Goal: Information Seeking & Learning: Learn about a topic

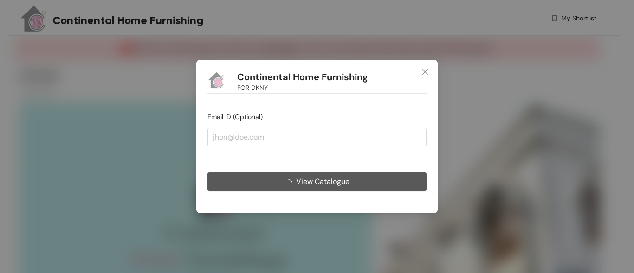
click at [318, 184] on span "View Catalogue" at bounding box center [322, 182] width 53 height 12
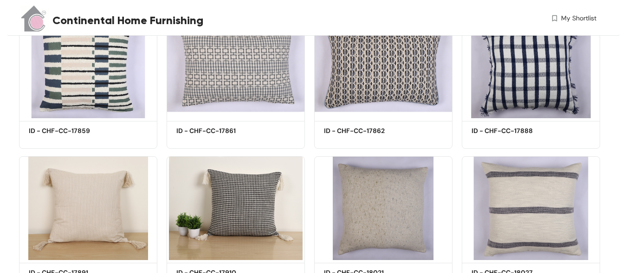
scroll to position [670, 0]
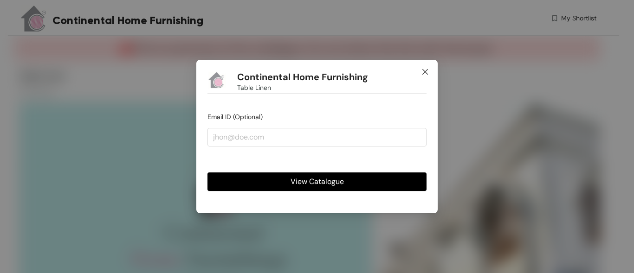
click at [426, 71] on icon "close" at bounding box center [424, 71] width 7 height 7
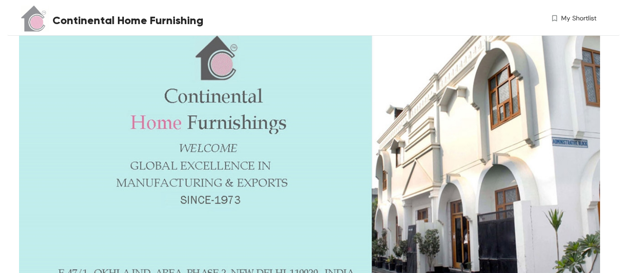
scroll to position [139, 0]
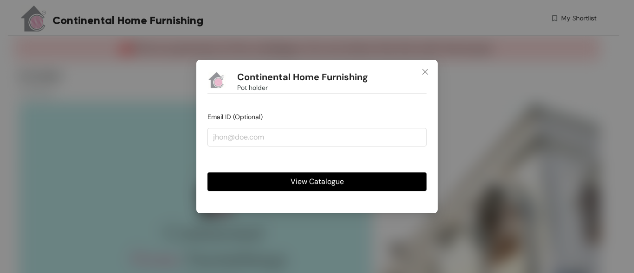
click at [299, 183] on span "View Catalogue" at bounding box center [316, 182] width 53 height 12
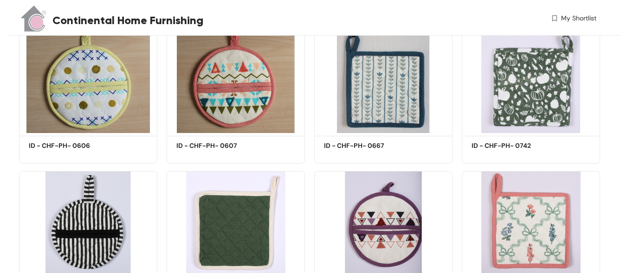
scroll to position [557, 0]
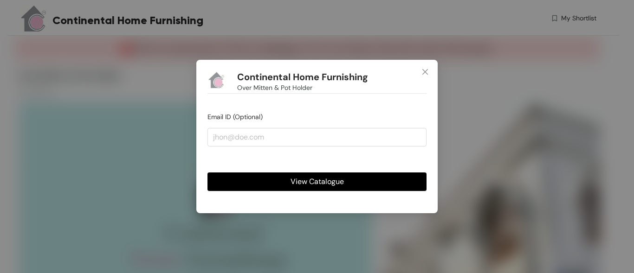
click at [303, 183] on span "View Catalogue" at bounding box center [316, 182] width 53 height 12
click at [333, 179] on span "View Catalogue" at bounding box center [316, 182] width 53 height 12
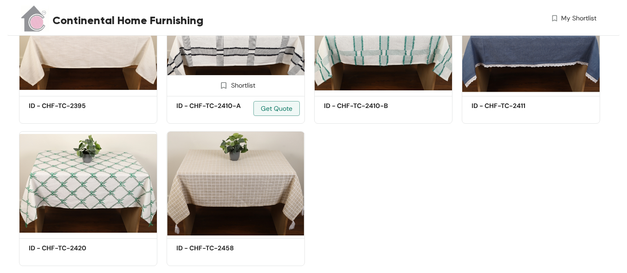
scroll to position [882, 0]
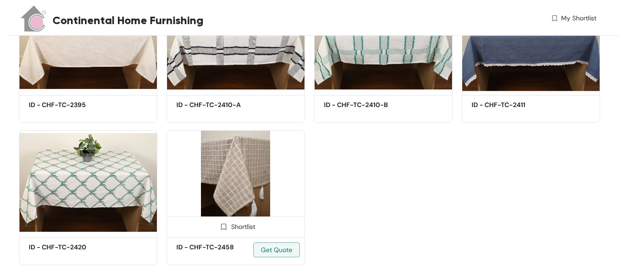
click at [269, 171] on img at bounding box center [236, 182] width 138 height 104
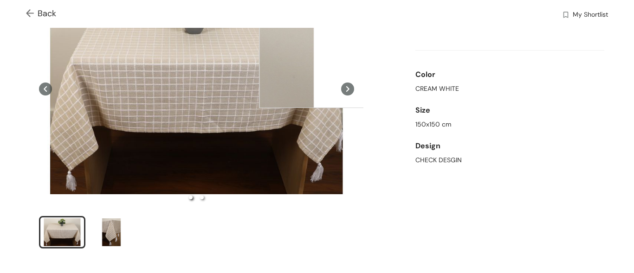
scroll to position [93, 0]
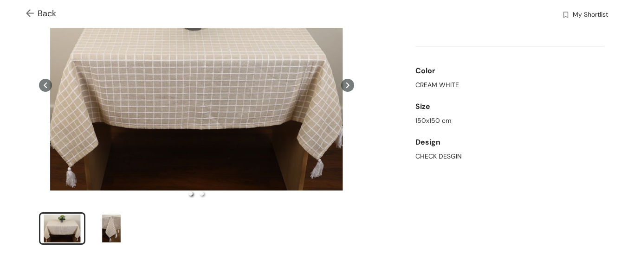
click at [345, 87] on icon at bounding box center [347, 85] width 13 height 13
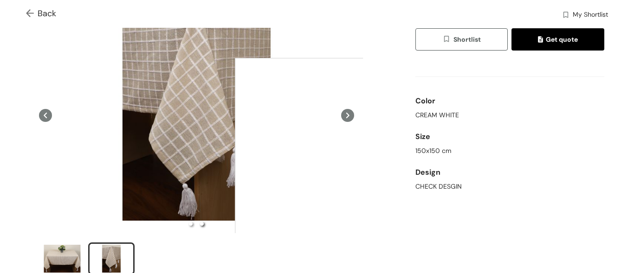
scroll to position [46, 0]
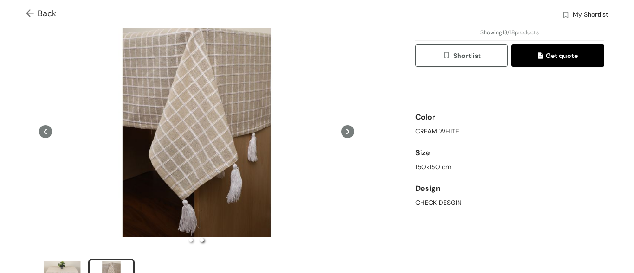
click at [344, 133] on icon at bounding box center [347, 131] width 13 height 13
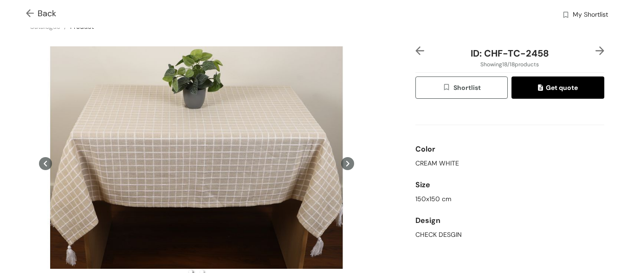
scroll to position [0, 0]
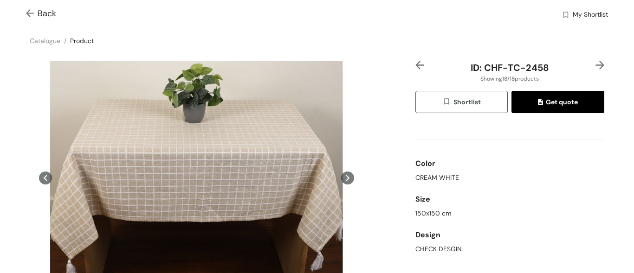
click at [341, 175] on icon at bounding box center [347, 178] width 13 height 13
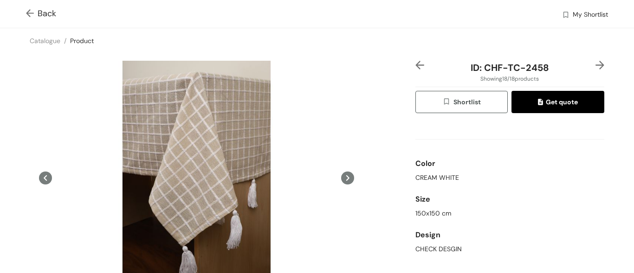
click at [346, 178] on icon at bounding box center [347, 178] width 3 height 6
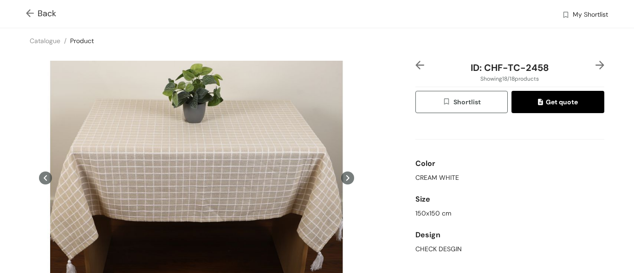
click at [342, 180] on icon at bounding box center [347, 178] width 13 height 13
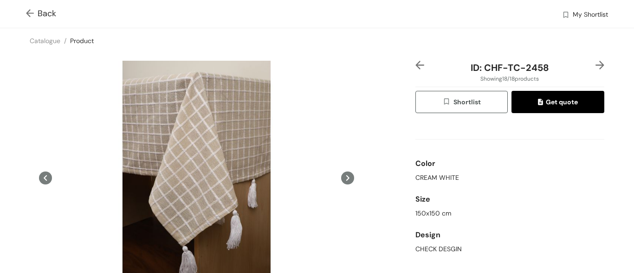
click at [345, 177] on icon at bounding box center [347, 178] width 13 height 13
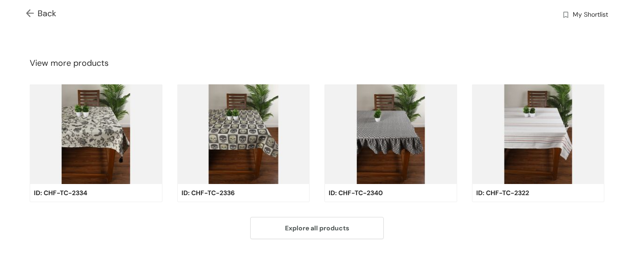
scroll to position [322, 0]
